Goal: Navigation & Orientation: Find specific page/section

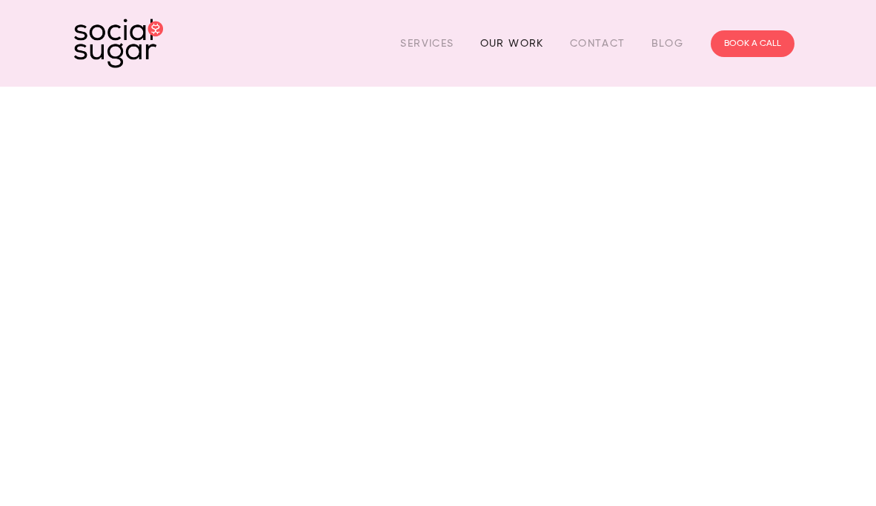
click at [517, 40] on link "Our Work" at bounding box center [512, 43] width 64 height 23
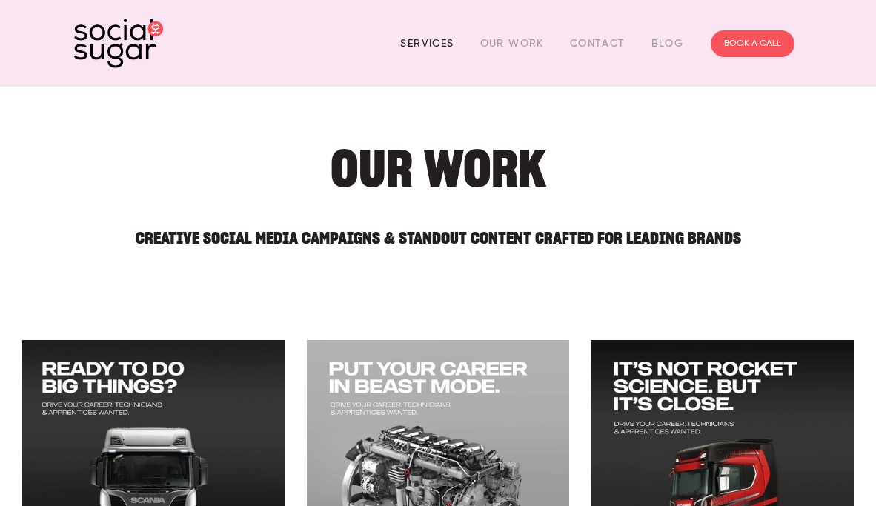
click at [447, 40] on link "Services" at bounding box center [426, 43] width 53 height 23
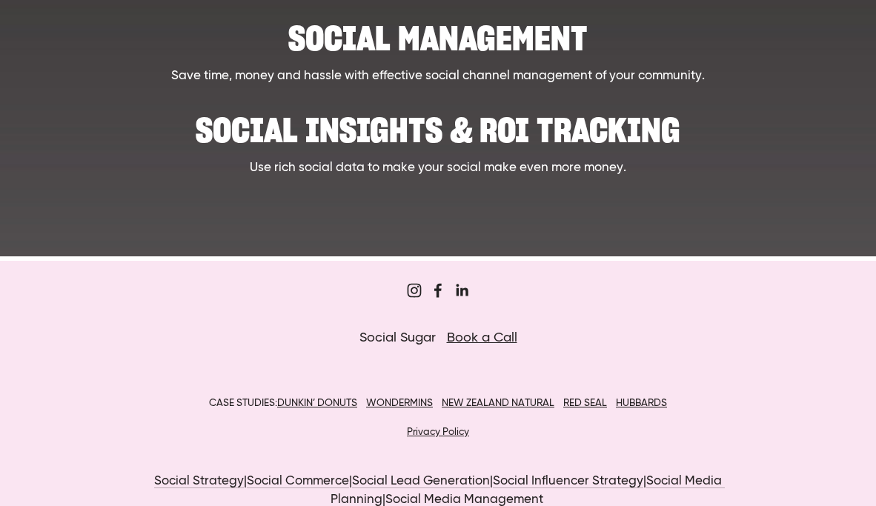
scroll to position [941, 0]
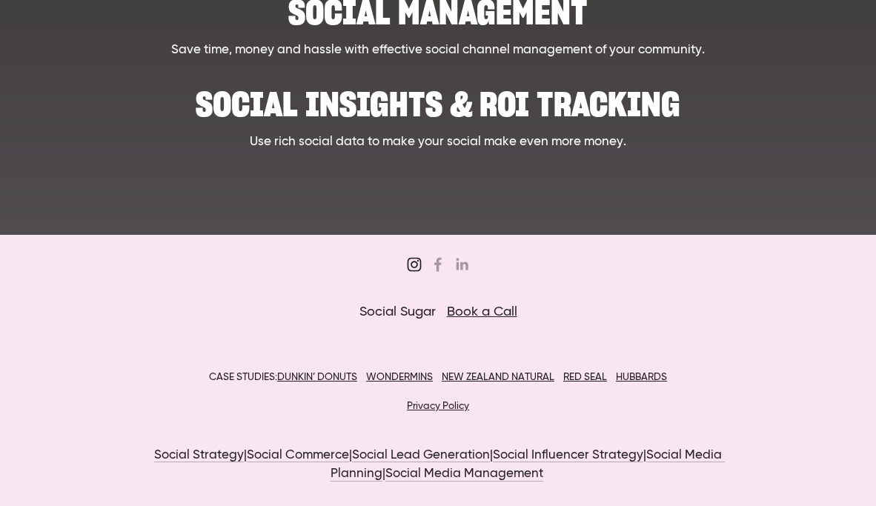
click at [412, 259] on use "Sugar&Partners" at bounding box center [414, 265] width 30 height 30
